Goal: Information Seeking & Learning: Understand process/instructions

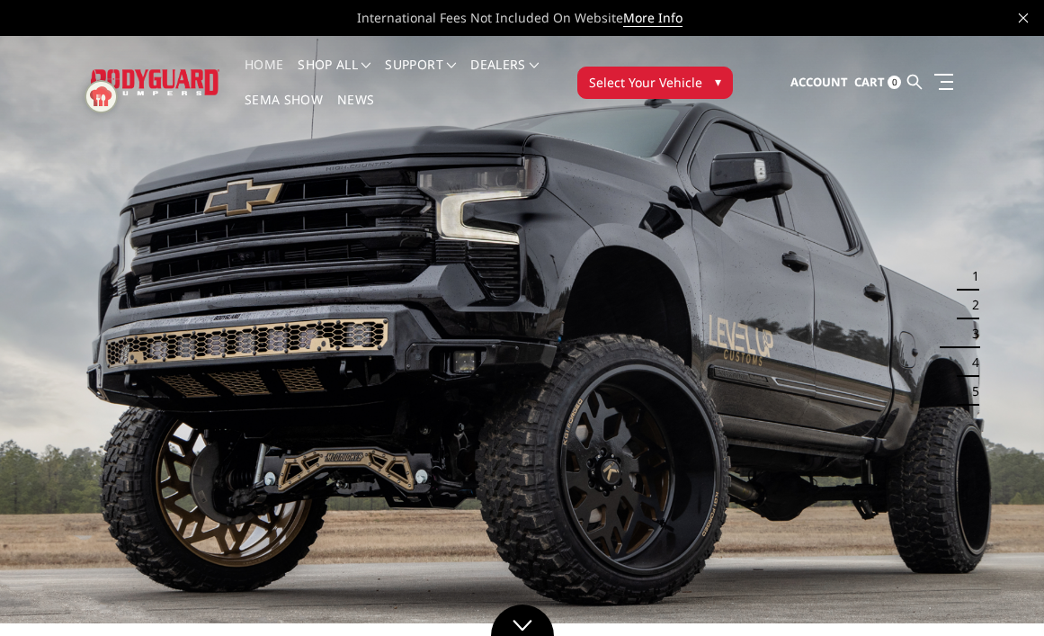
click at [665, 83] on span "Select Your Vehicle" at bounding box center [645, 82] width 113 height 19
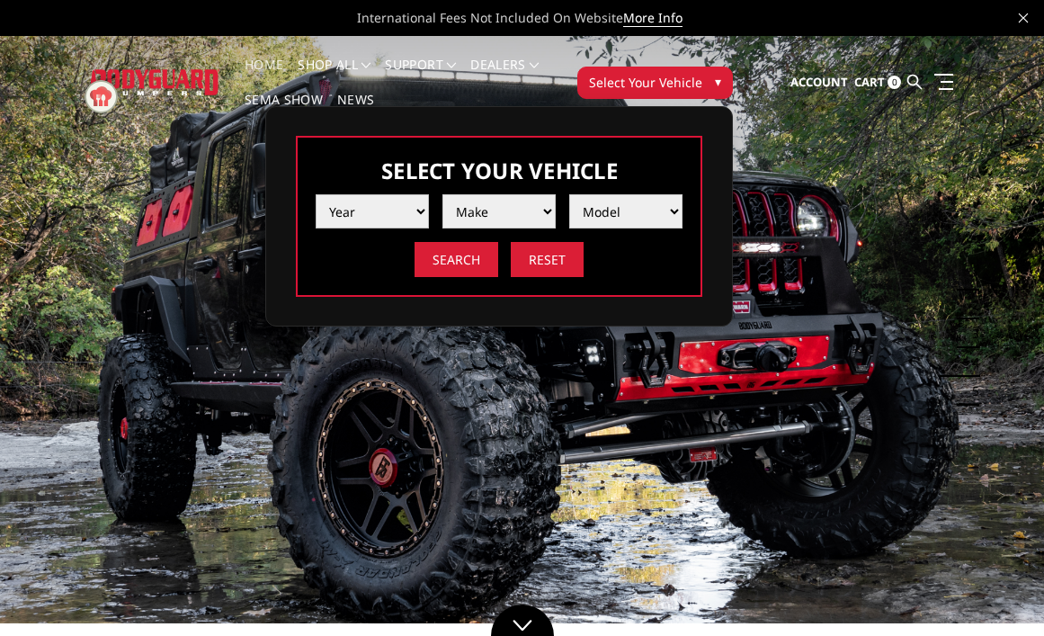
click at [405, 216] on select "Year [DATE] 2024 2023 2022 2021 2020 2019 2018 2017 2016 2015 2014 2013 2012 20…" at bounding box center [372, 211] width 113 height 34
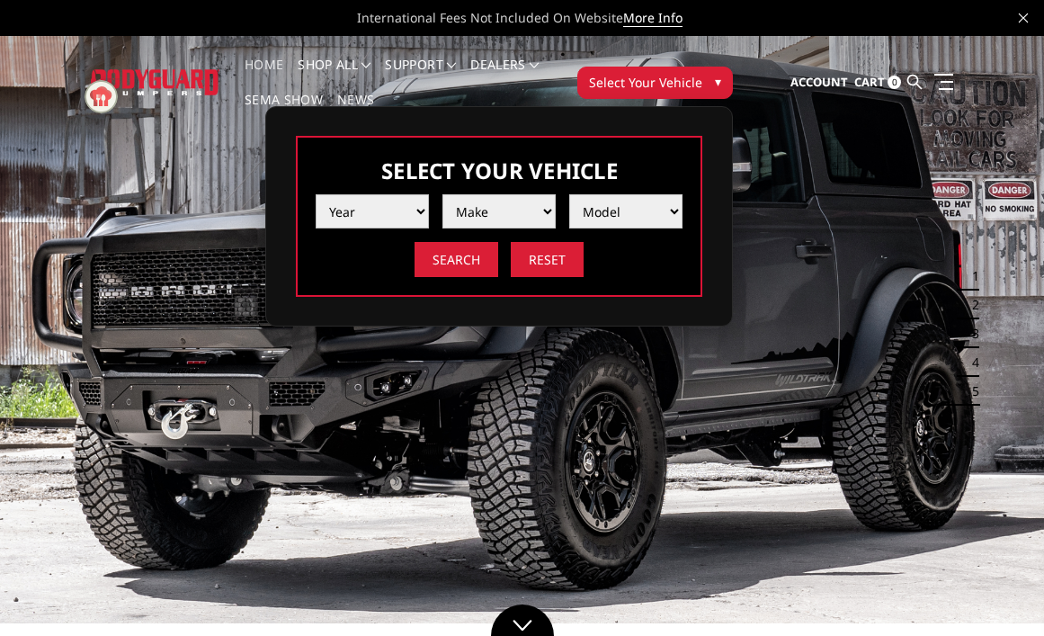
select select "yr_2024"
click at [316, 194] on select "Year [DATE] 2024 2023 2022 2021 2020 2019 2018 2017 2016 2015 2014 2013 2012 20…" at bounding box center [372, 211] width 113 height 34
click at [468, 209] on select "Make Chevrolet Ford GMC Ram Toyota" at bounding box center [498, 211] width 113 height 34
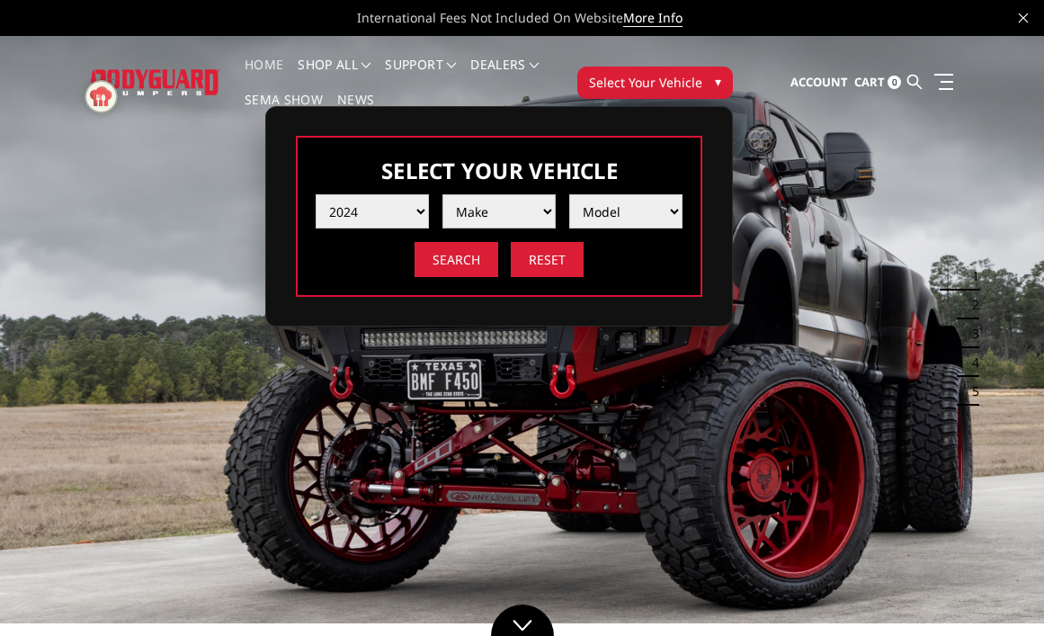
select select "mk_chevrolet"
click at [442, 194] on select "Make Chevrolet Ford GMC Ram Toyota" at bounding box center [498, 211] width 113 height 34
click at [593, 218] on select "Model Silverado 1500 Silverado 2500 / 3500 Silverado 4500 / 5500 / 6500" at bounding box center [625, 211] width 113 height 34
select select "md_silverado-2500-3500"
click at [569, 194] on select "Model Silverado 1500 Silverado 2500 / 3500 Silverado 4500 / 5500 / 6500" at bounding box center [625, 211] width 113 height 34
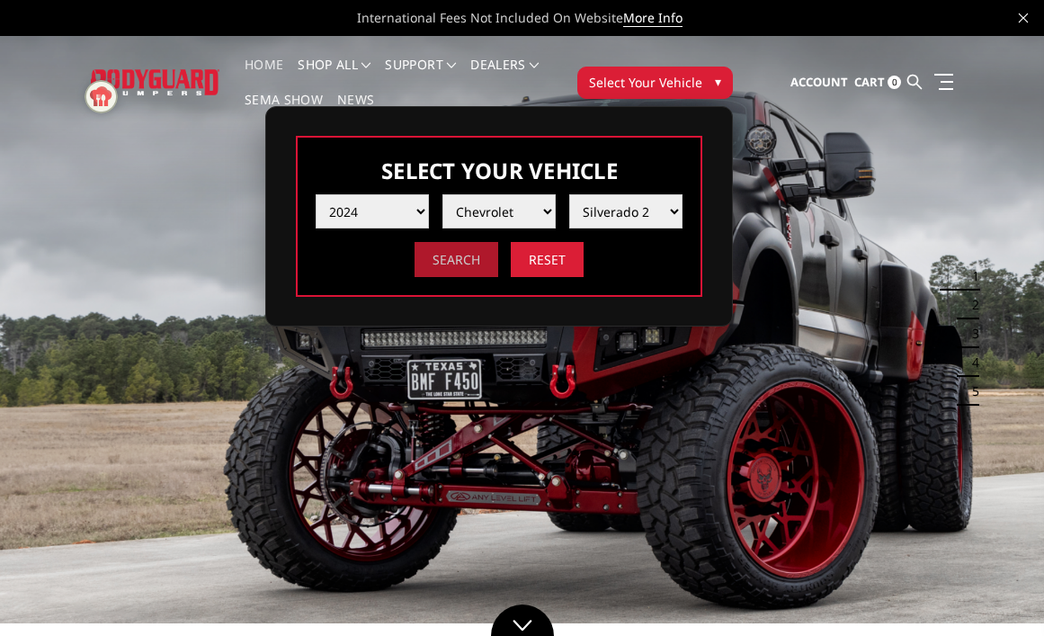
click at [469, 265] on input "Search" at bounding box center [456, 259] width 84 height 35
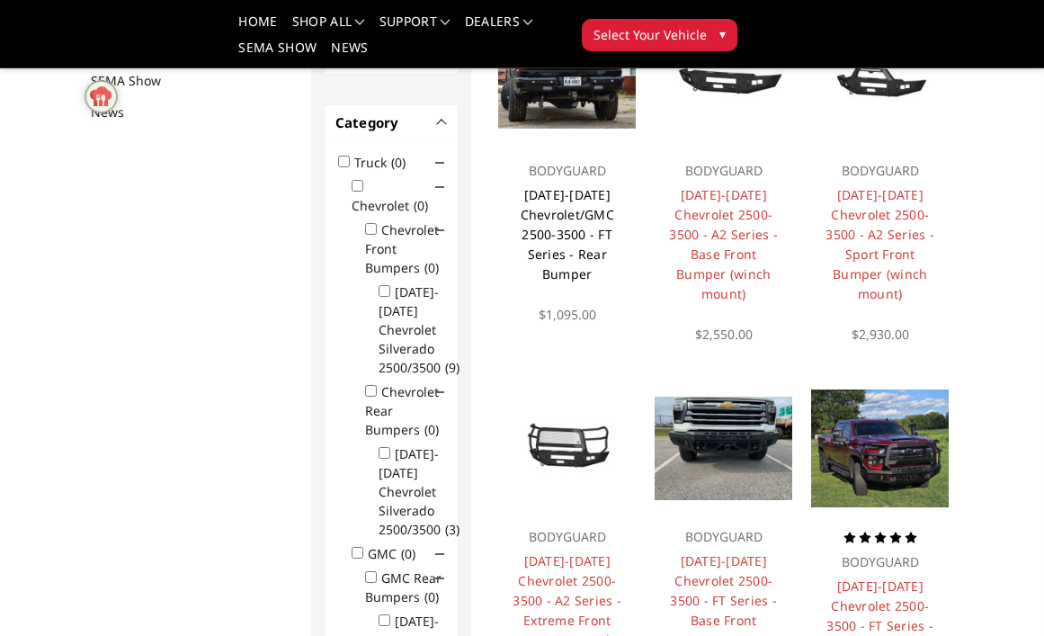
scroll to position [269, 0]
click at [571, 249] on link "2020-2025 Chevrolet/GMC 2500-3500 - FT Series - Rear Bumper" at bounding box center [568, 233] width 94 height 96
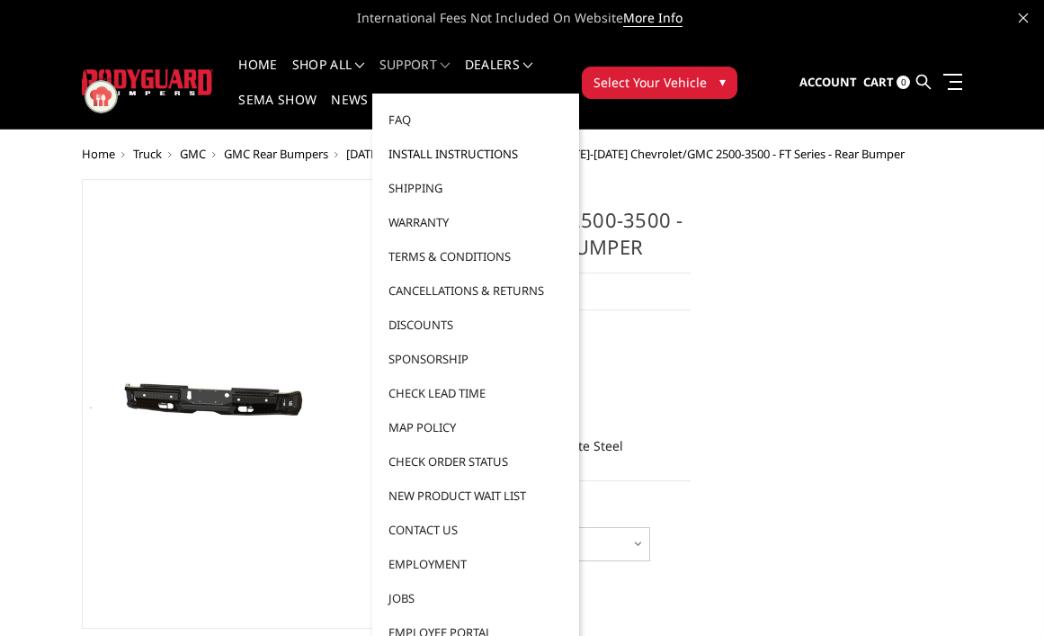
click at [442, 153] on link "Install Instructions" at bounding box center [475, 154] width 192 height 34
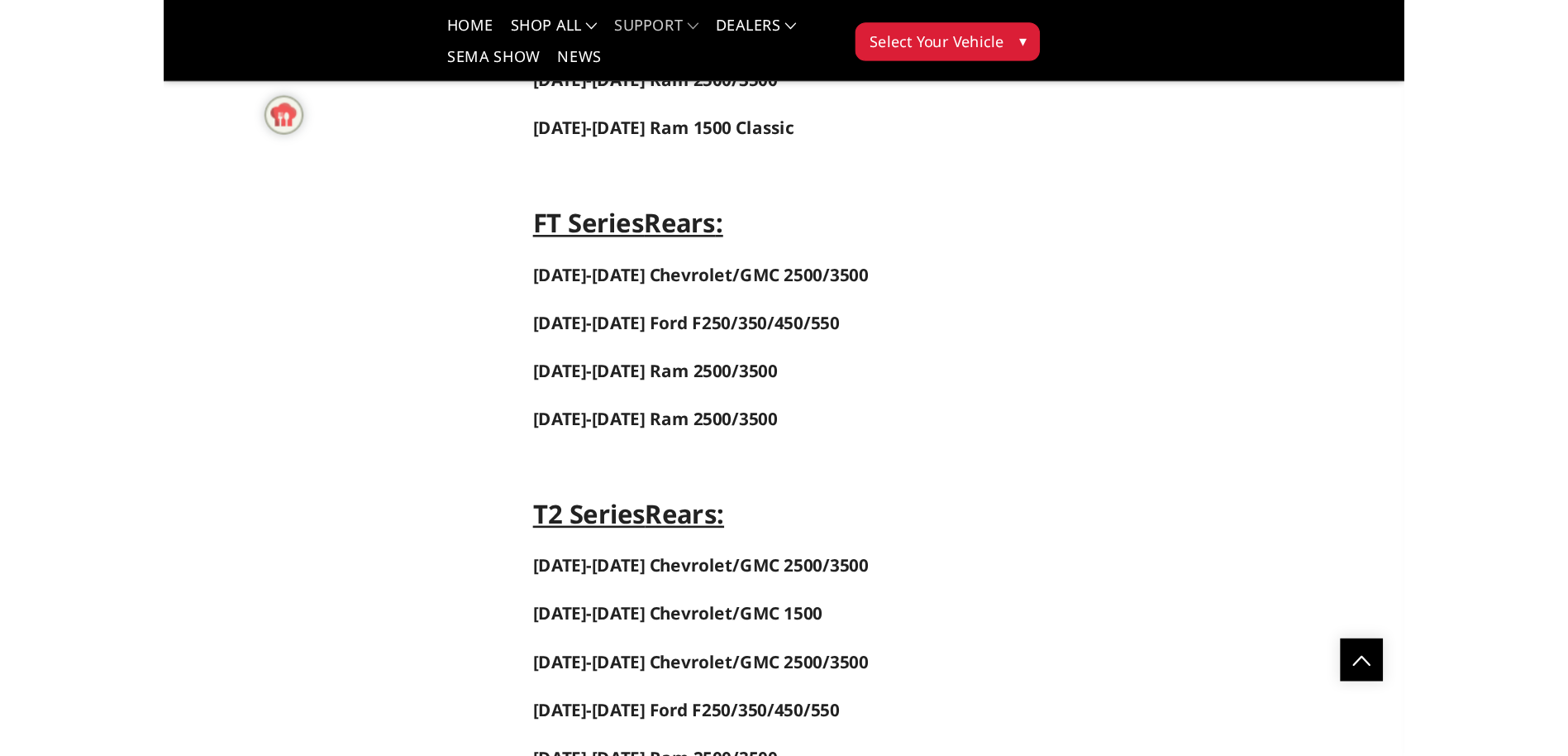
scroll to position [3411, 0]
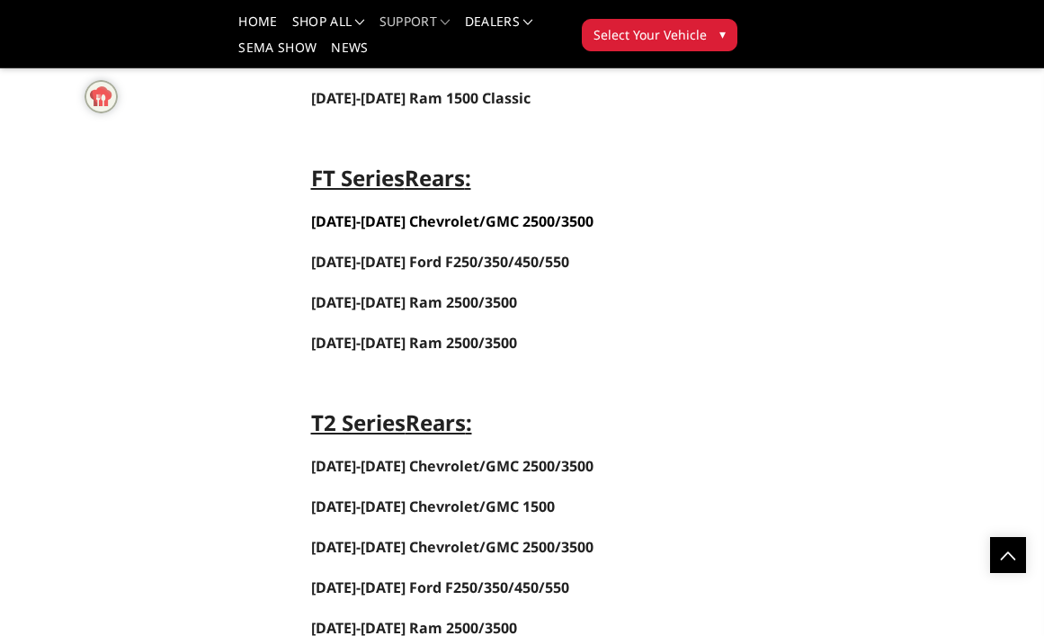
click at [399, 217] on span "2020-2025 Chevrolet/GMC 2500/3500" at bounding box center [452, 221] width 282 height 20
